Goal: Task Accomplishment & Management: Complete application form

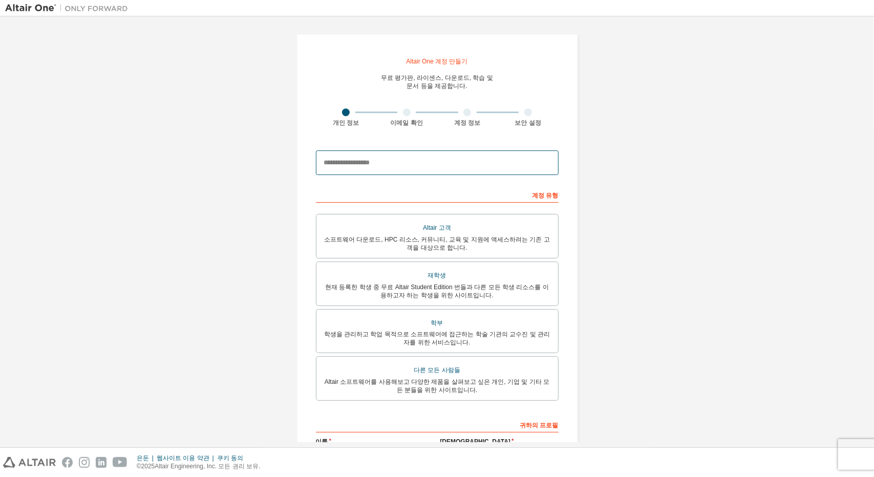
click at [374, 165] on input "email" at bounding box center [437, 163] width 243 height 25
type input "*"
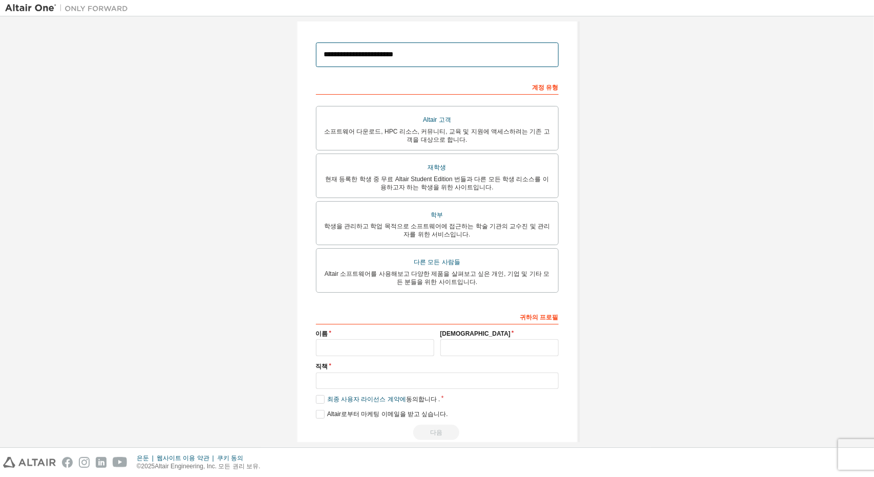
scroll to position [123, 0]
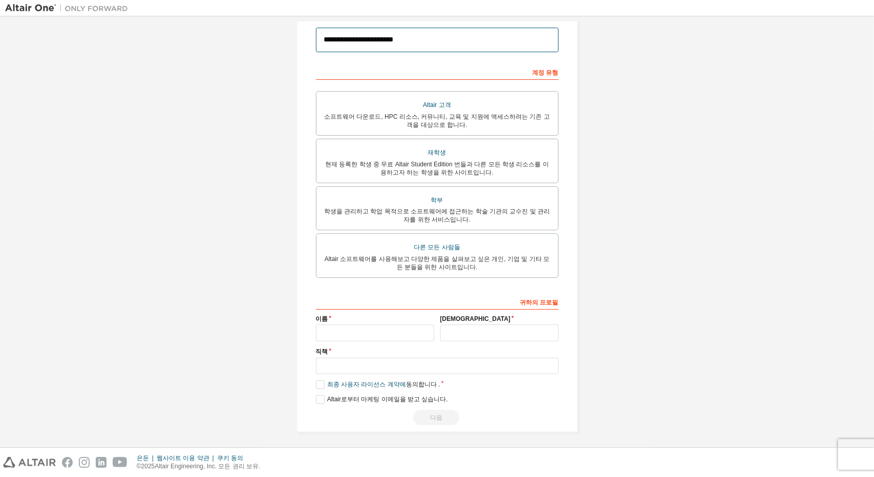
type input "**********"
click at [386, 330] on input "text" at bounding box center [375, 333] width 118 height 17
type input "*"
type input "**"
click at [463, 325] on input "text" at bounding box center [499, 333] width 118 height 17
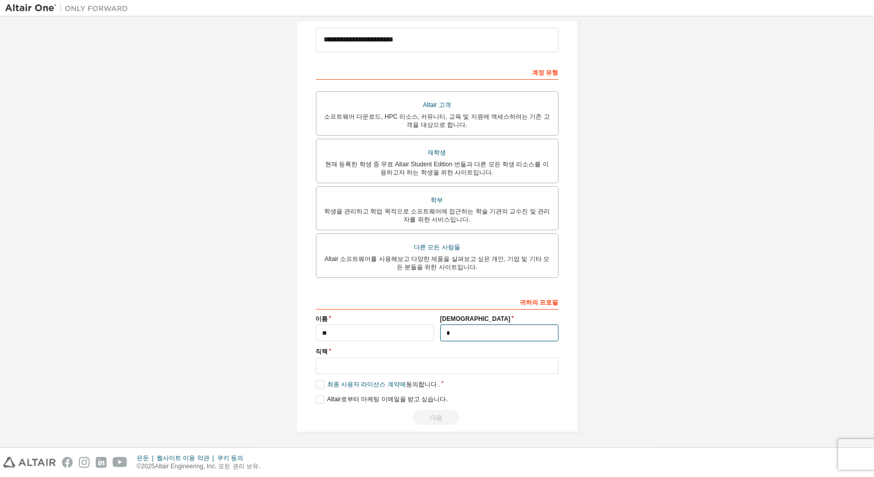
type input "*"
click at [405, 367] on input "text" at bounding box center [437, 366] width 243 height 17
type input "**"
click at [318, 380] on label "최종 사용자 라이선스 계약에 동의합니다 ." at bounding box center [378, 384] width 124 height 9
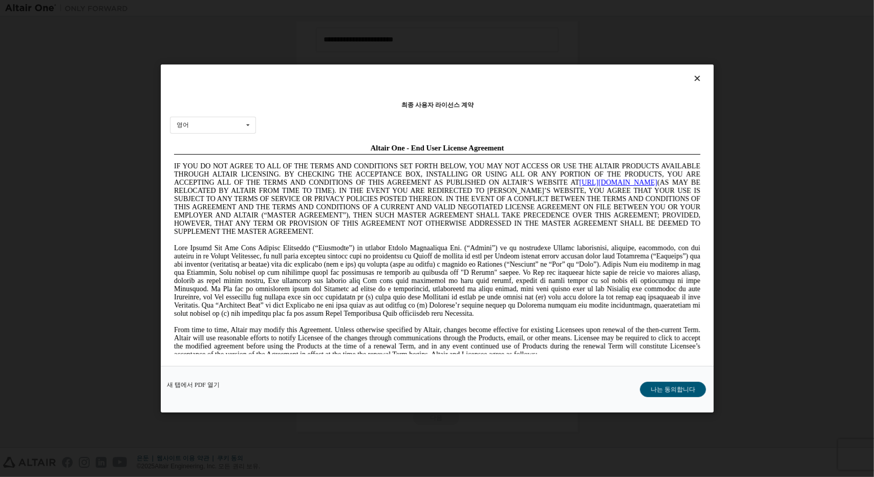
scroll to position [0, 0]
click at [669, 389] on font "나는 동의합니다" at bounding box center [673, 389] width 45 height 7
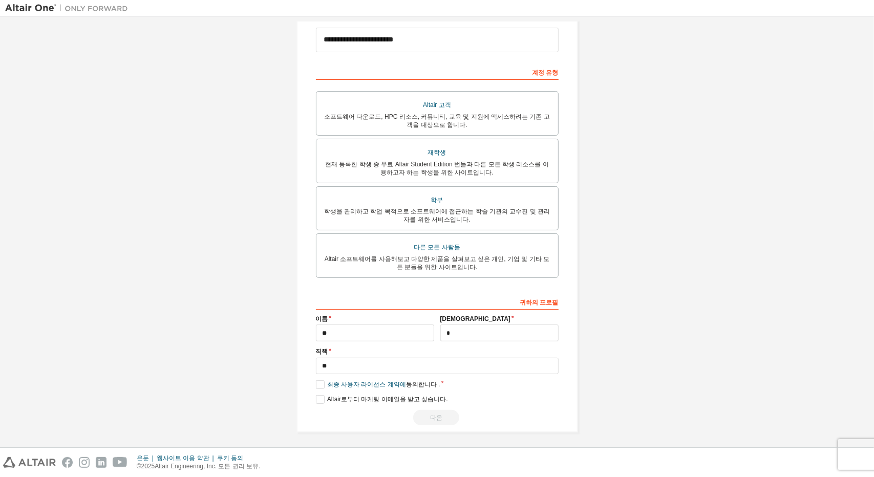
click at [416, 413] on div "다음" at bounding box center [437, 417] width 243 height 15
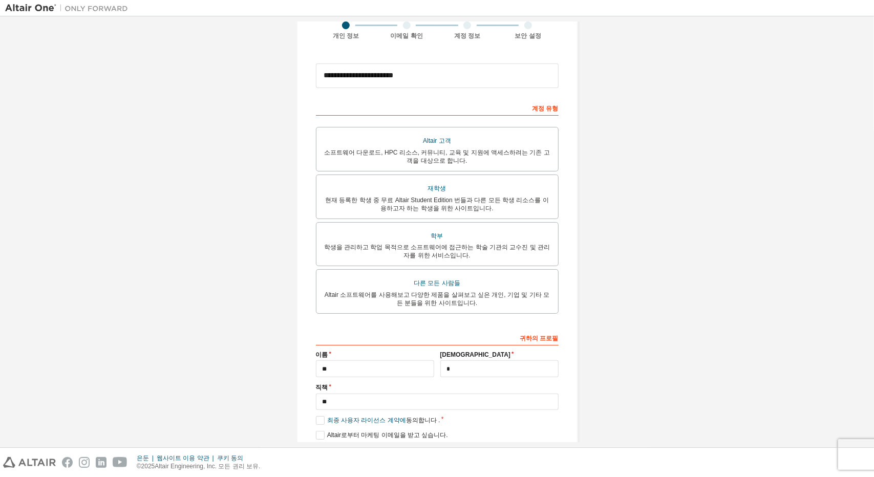
scroll to position [72, 0]
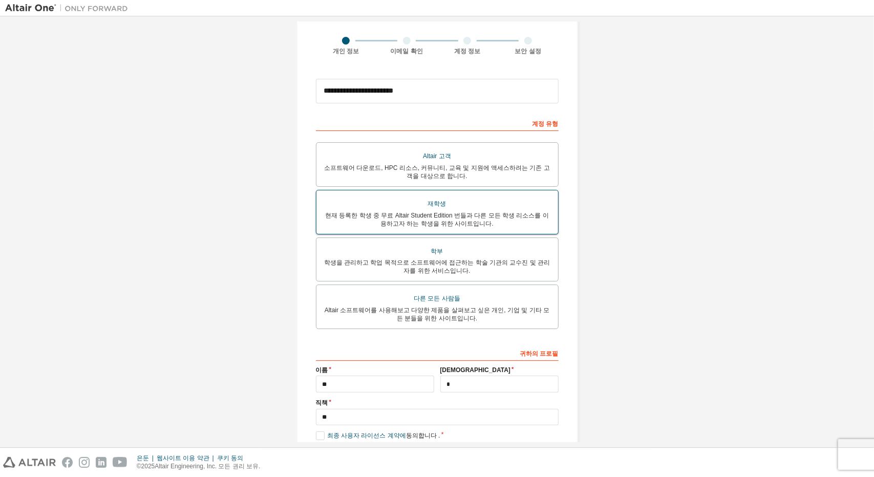
click at [459, 224] on font "현재 등록한 학생 중 무료 Altair Student Edition 번들과 다른 모든 학생 리소스를 이용하고자 하는 학생을 위한 사이트입니다." at bounding box center [437, 219] width 224 height 15
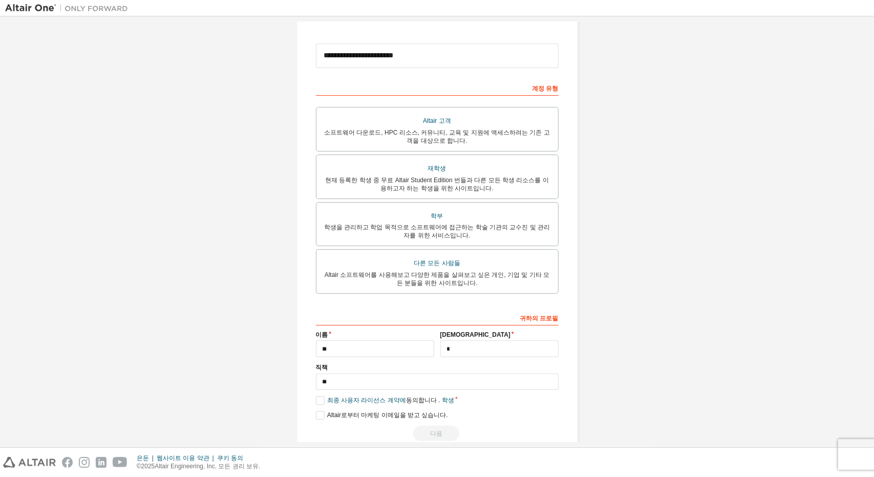
scroll to position [123, 0]
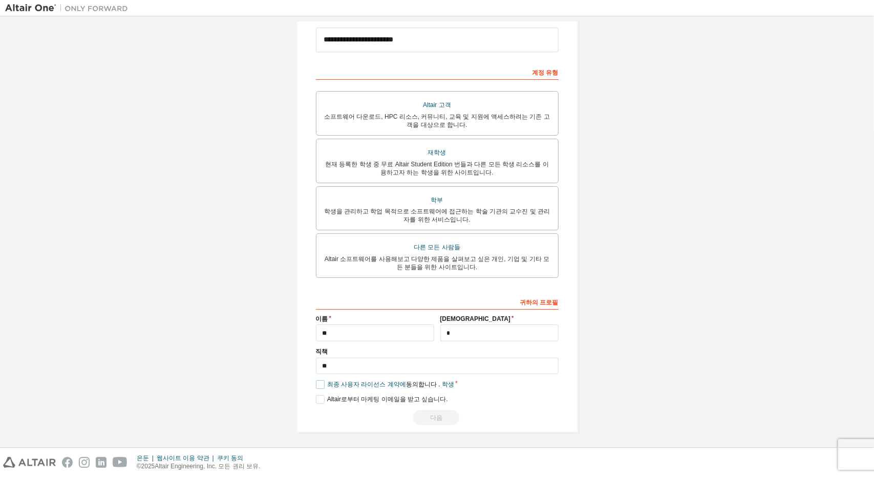
click at [316, 382] on label "최종 사용자 라이선스 계약에 동의합니다 . 학생" at bounding box center [385, 384] width 138 height 9
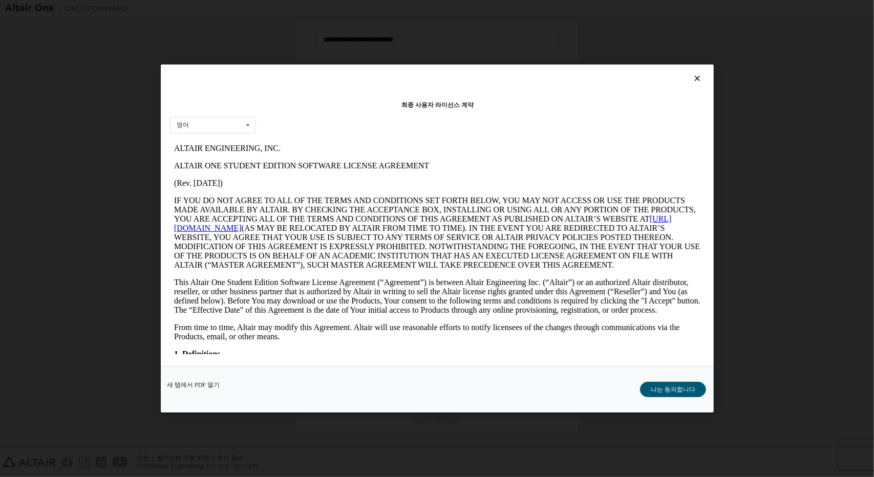
scroll to position [0, 0]
click at [649, 385] on button "나는 동의합니다" at bounding box center [673, 389] width 66 height 15
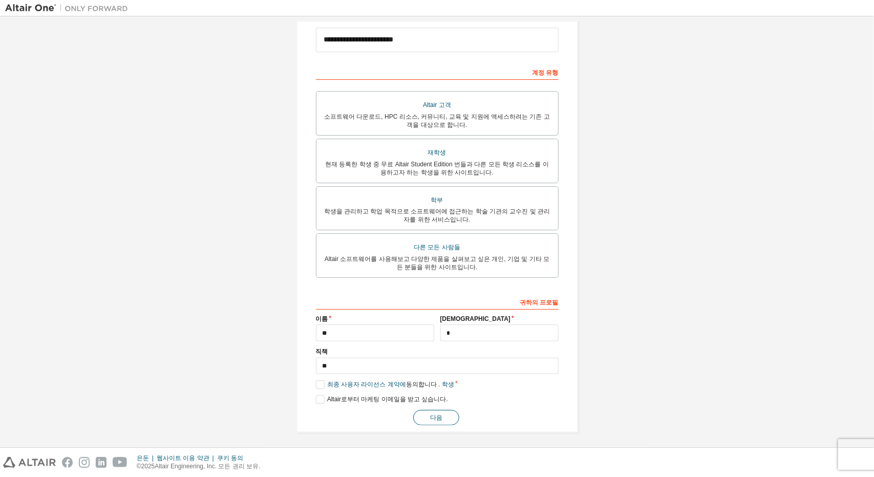
click at [455, 419] on button "다음" at bounding box center [436, 417] width 46 height 15
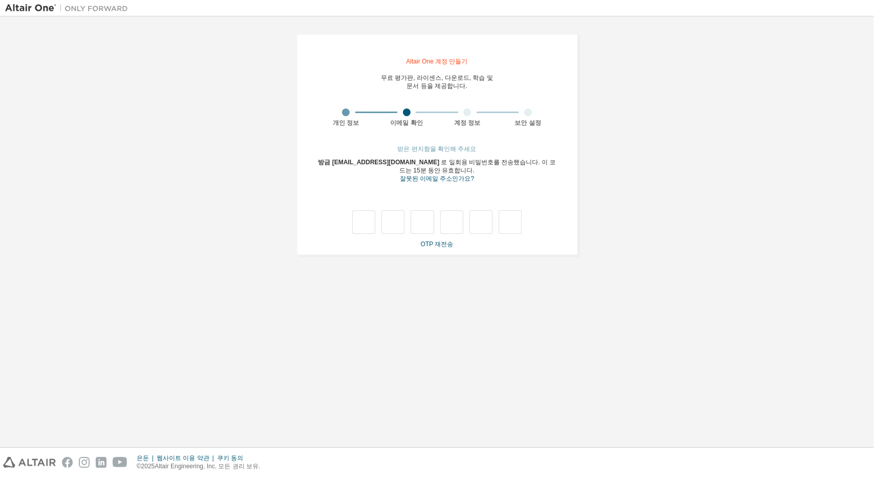
type input "*"
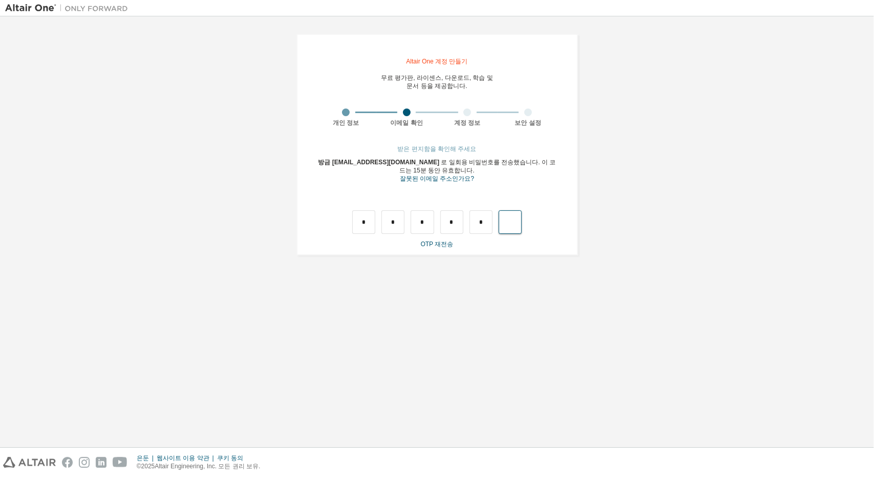
type input "*"
